Goal: Transaction & Acquisition: Download file/media

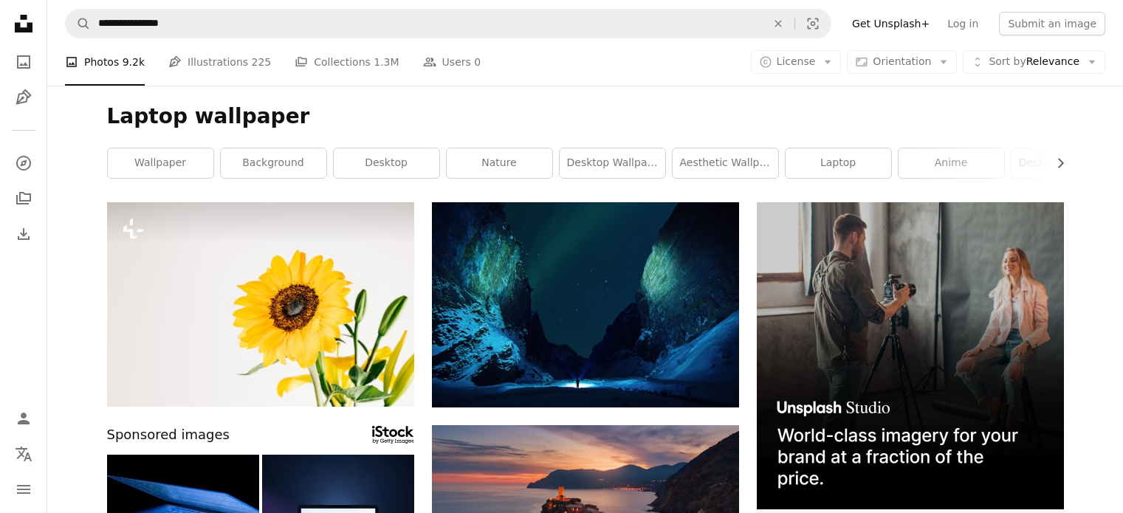
scroll to position [7928, 0]
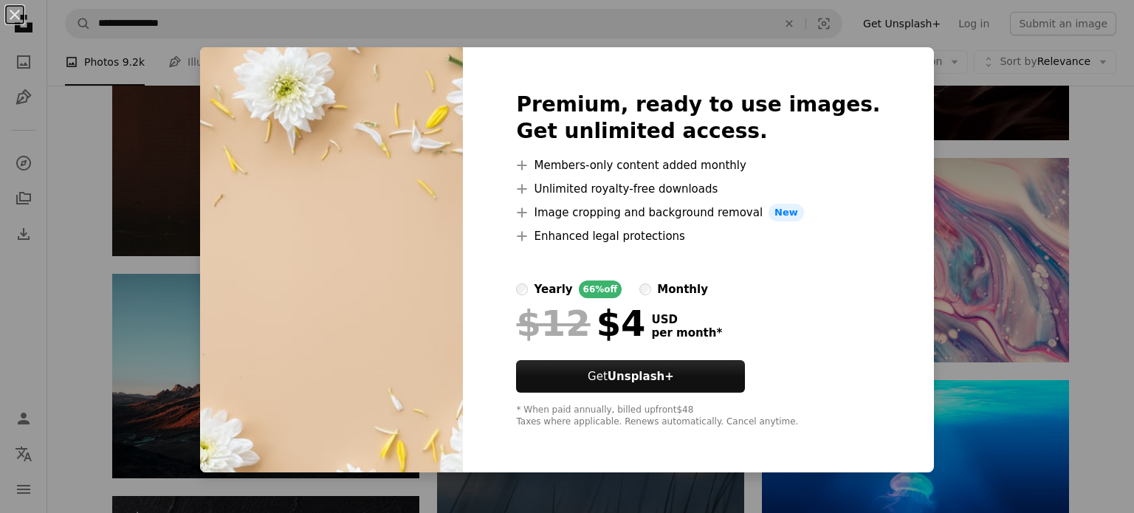
click at [1100, 143] on div "An X shape Premium, ready to use images. Get unlimited access. A plus sign Memb…" at bounding box center [567, 256] width 1134 height 513
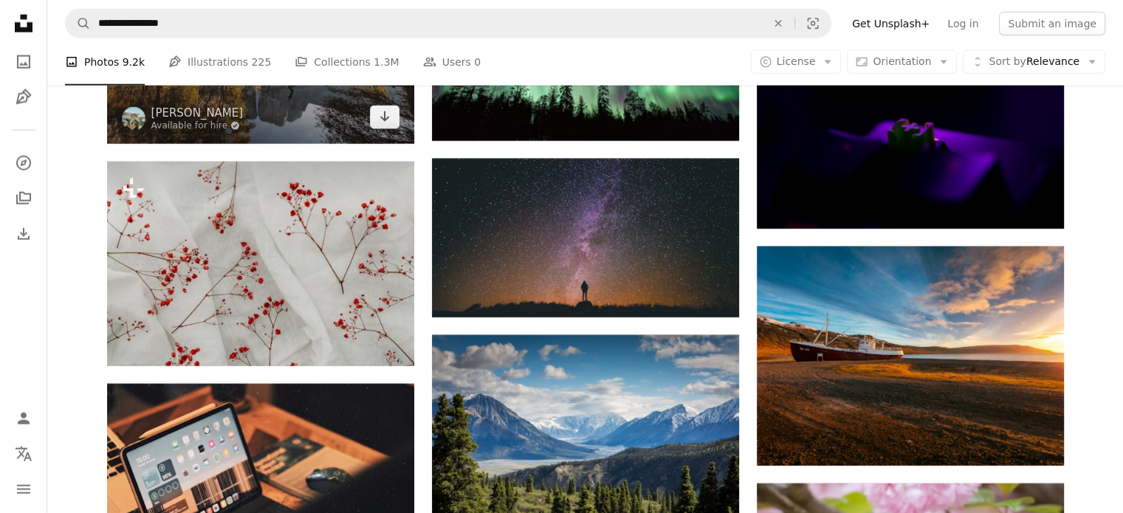
scroll to position [9257, 0]
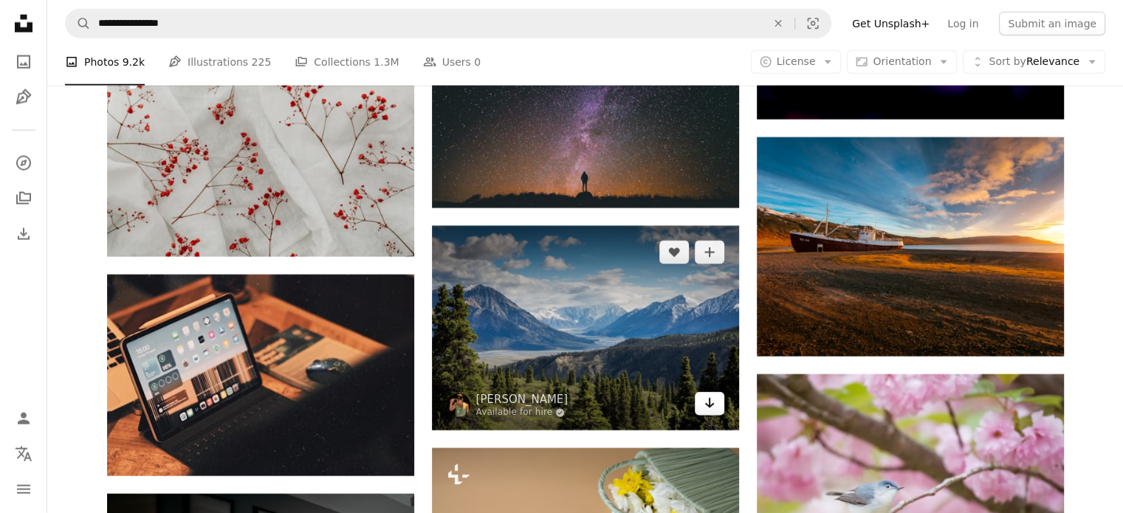
click at [717, 414] on link "Arrow pointing down" at bounding box center [710, 404] width 30 height 24
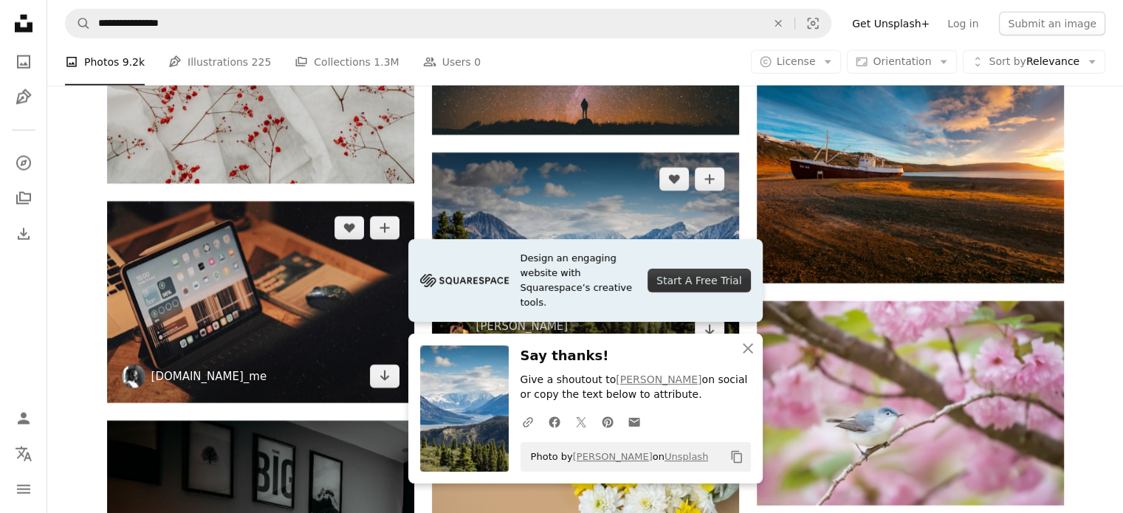
scroll to position [9331, 0]
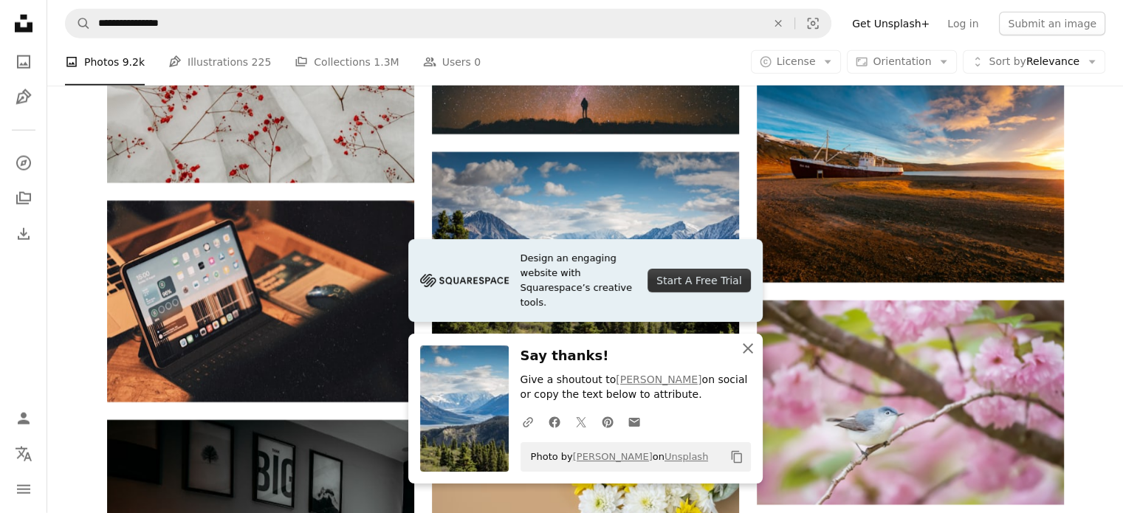
click at [743, 346] on icon "An X shape" at bounding box center [748, 349] width 18 height 18
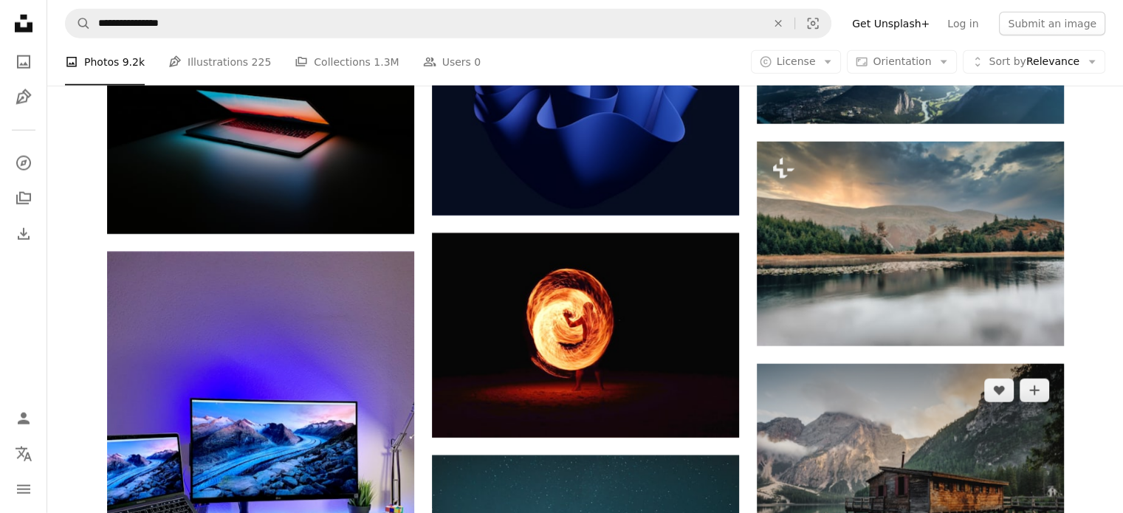
scroll to position [20410, 0]
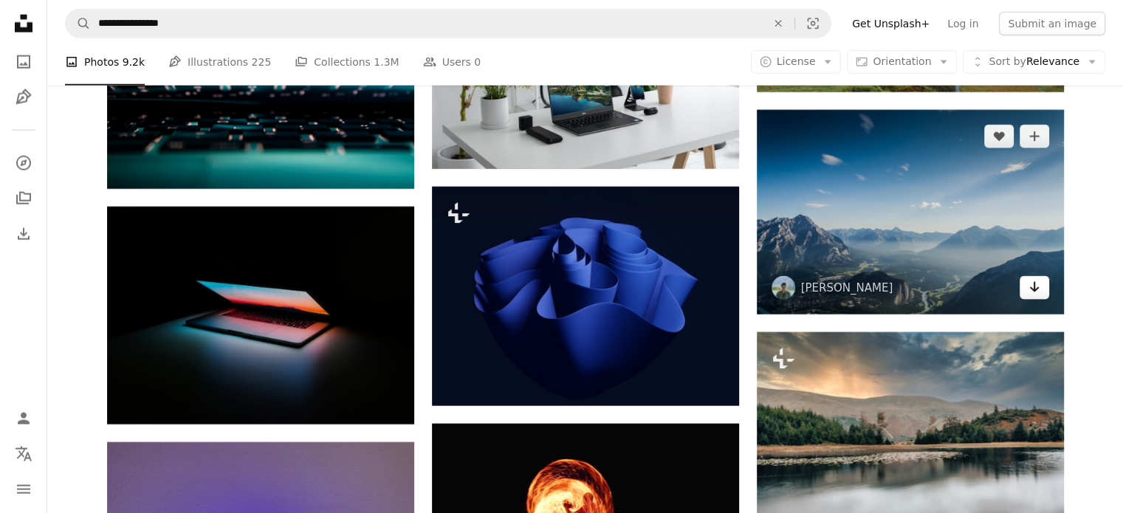
drag, startPoint x: 1038, startPoint y: 298, endPoint x: 990, endPoint y: 301, distance: 48.1
click at [1037, 296] on icon "Arrow pointing down" at bounding box center [1035, 287] width 12 height 18
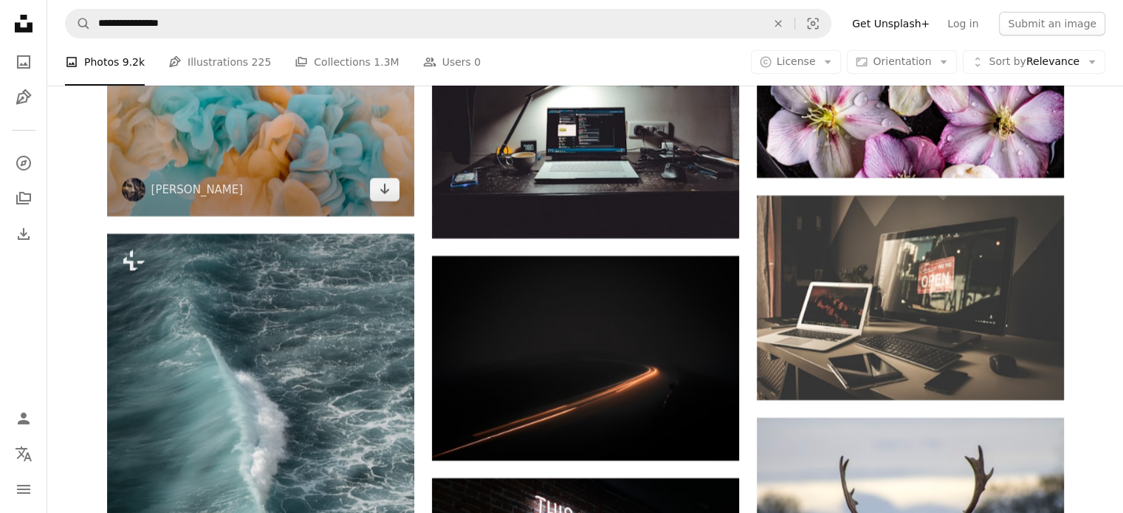
scroll to position [22035, 0]
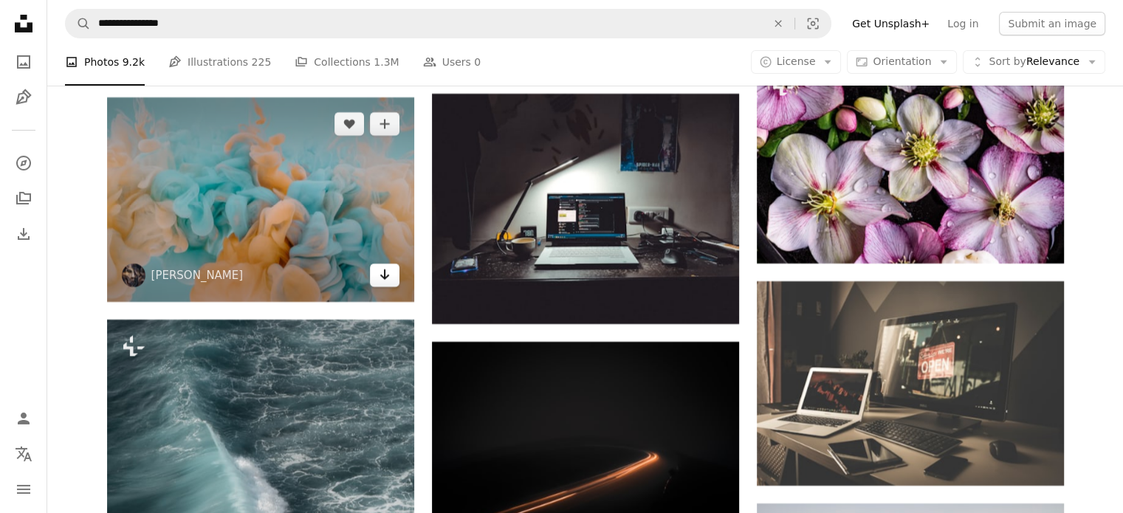
click at [383, 274] on icon "Arrow pointing down" at bounding box center [385, 275] width 12 height 18
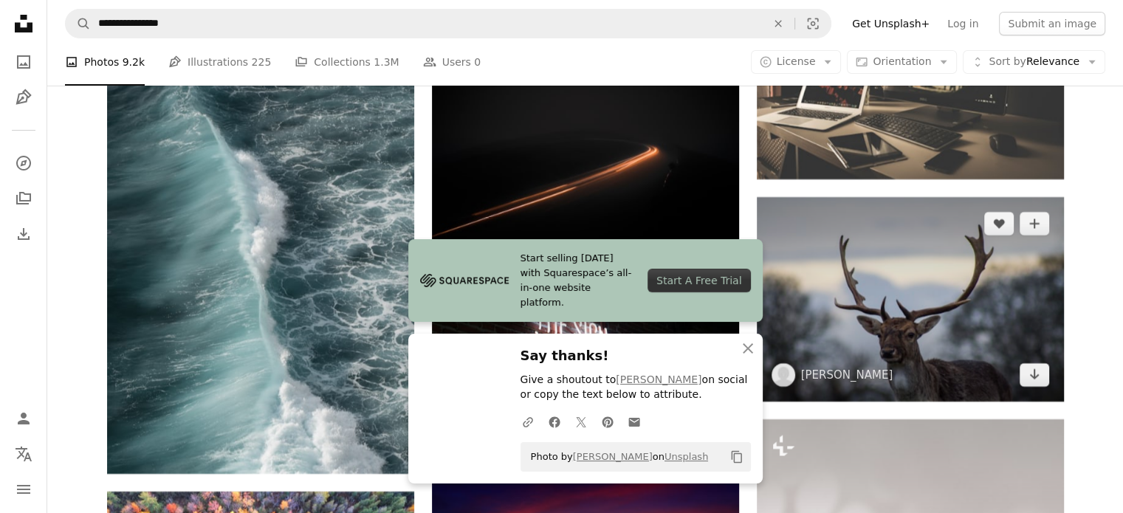
scroll to position [22404, 0]
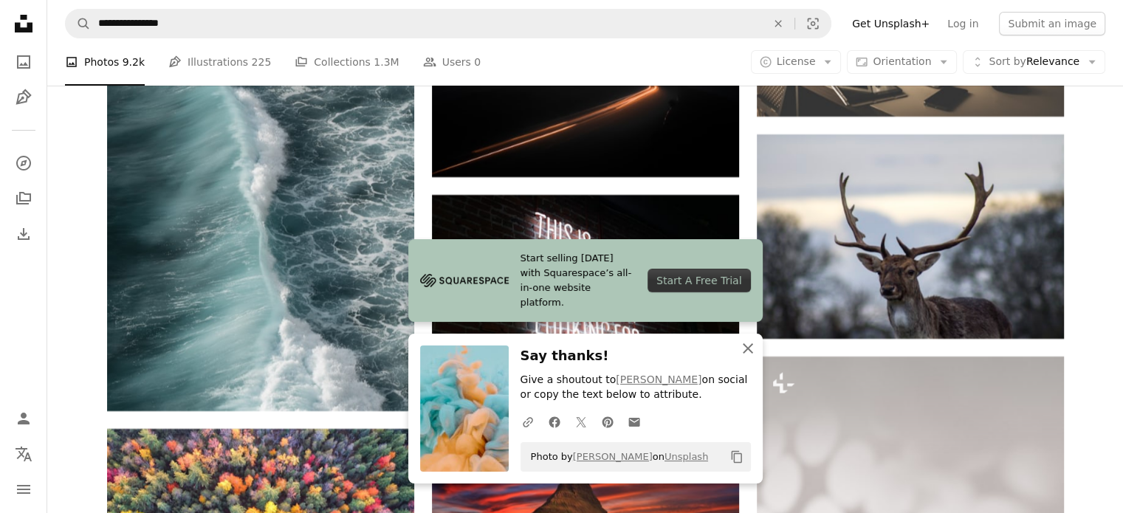
click at [750, 344] on icon "An X shape" at bounding box center [748, 349] width 18 height 18
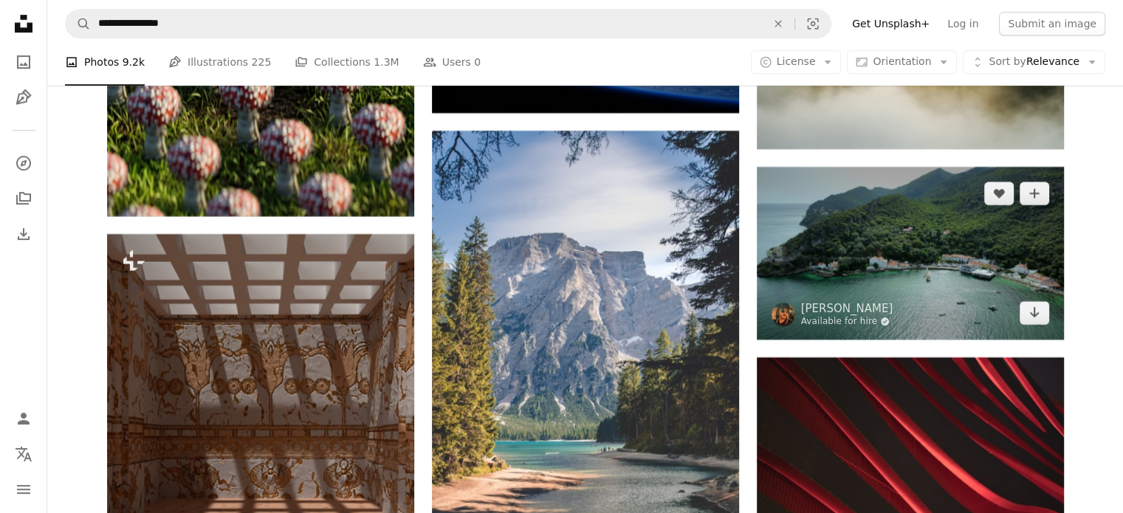
scroll to position [23364, 0]
